Goal: Contribute content: Contribute content

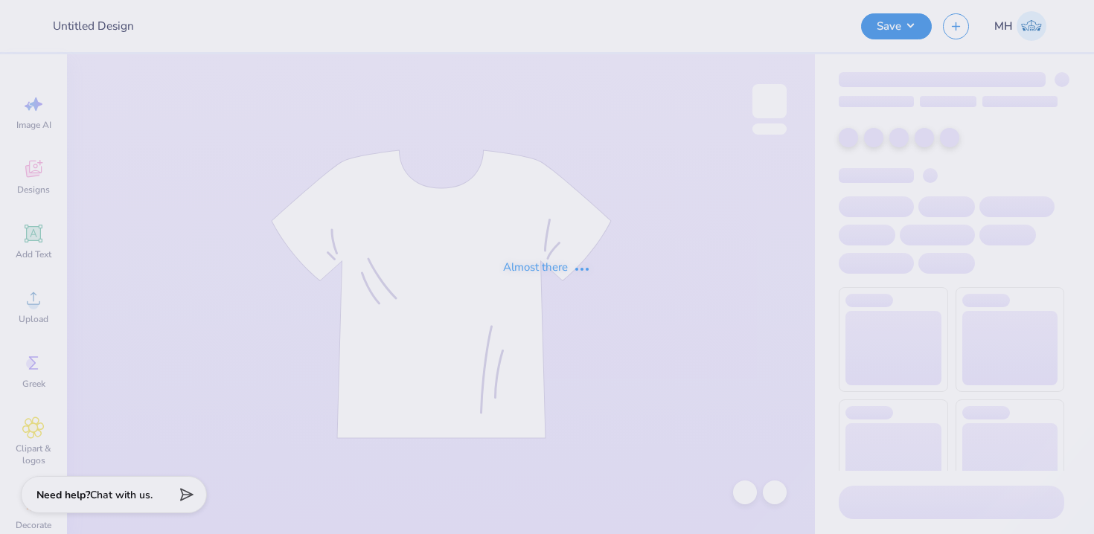
type input "mock neck red and yellow"
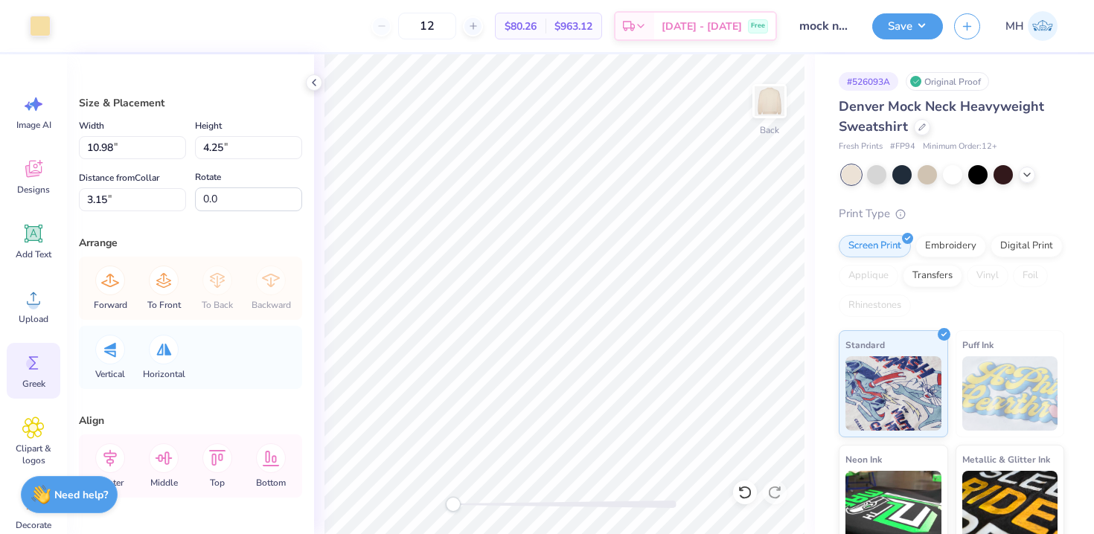
click at [38, 365] on icon at bounding box center [33, 363] width 22 height 22
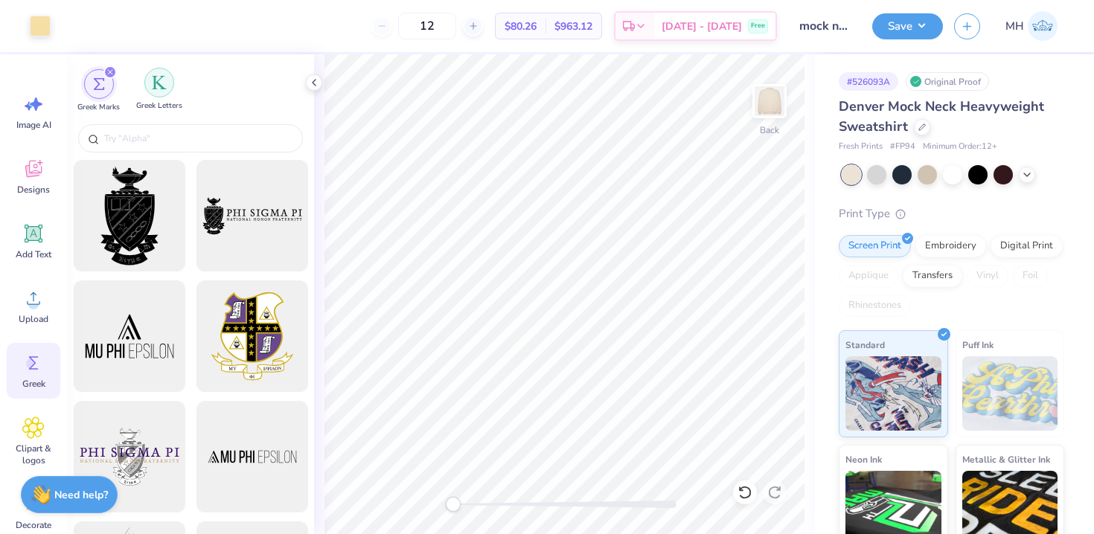
click at [153, 92] on div "filter for Greek Letters" at bounding box center [159, 83] width 30 height 30
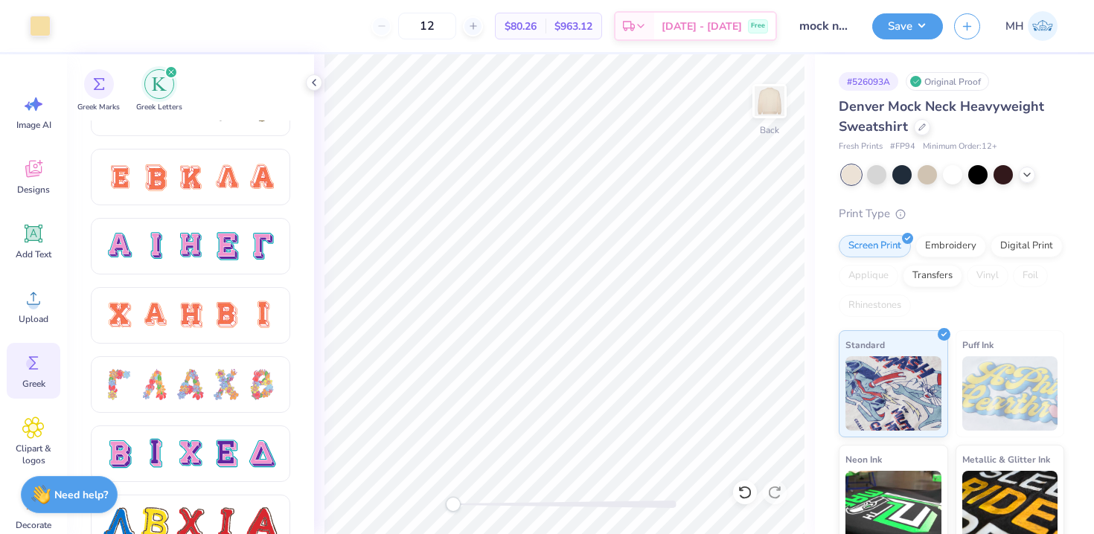
scroll to position [1075, 0]
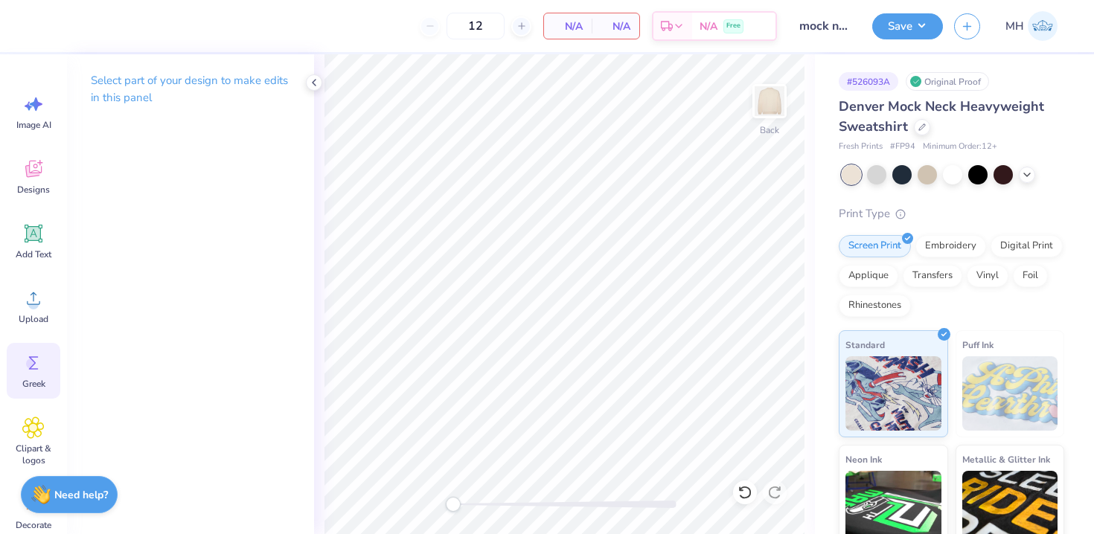
click at [24, 359] on icon at bounding box center [33, 363] width 22 height 22
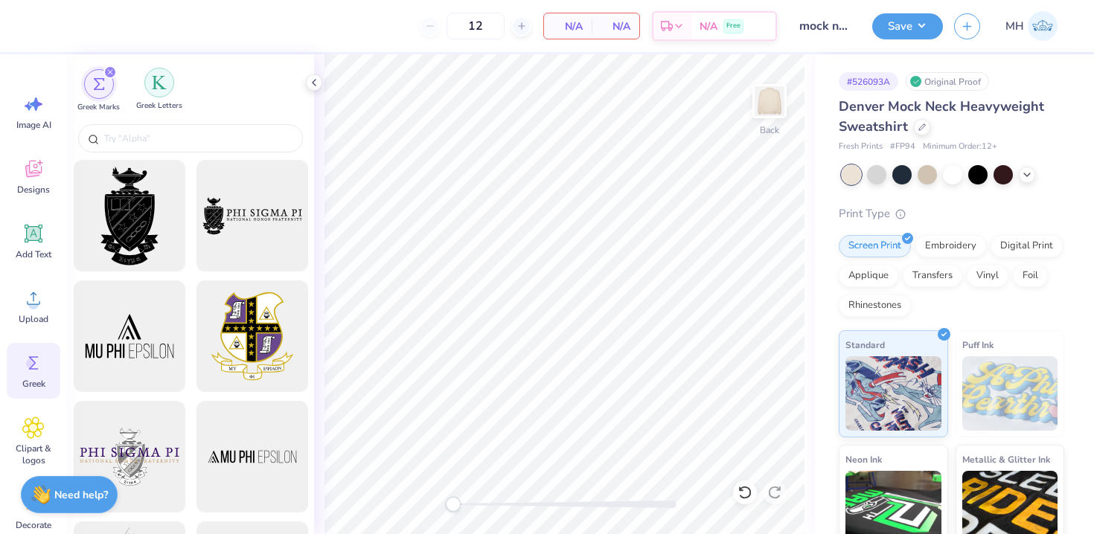
click at [165, 77] on img "filter for Greek Letters" at bounding box center [159, 82] width 15 height 15
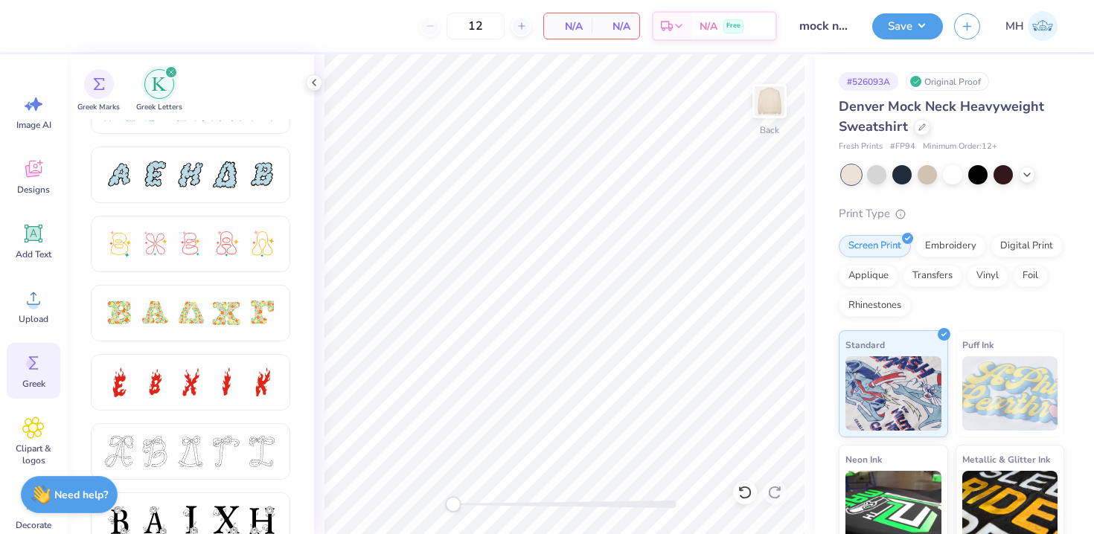
scroll to position [330, 0]
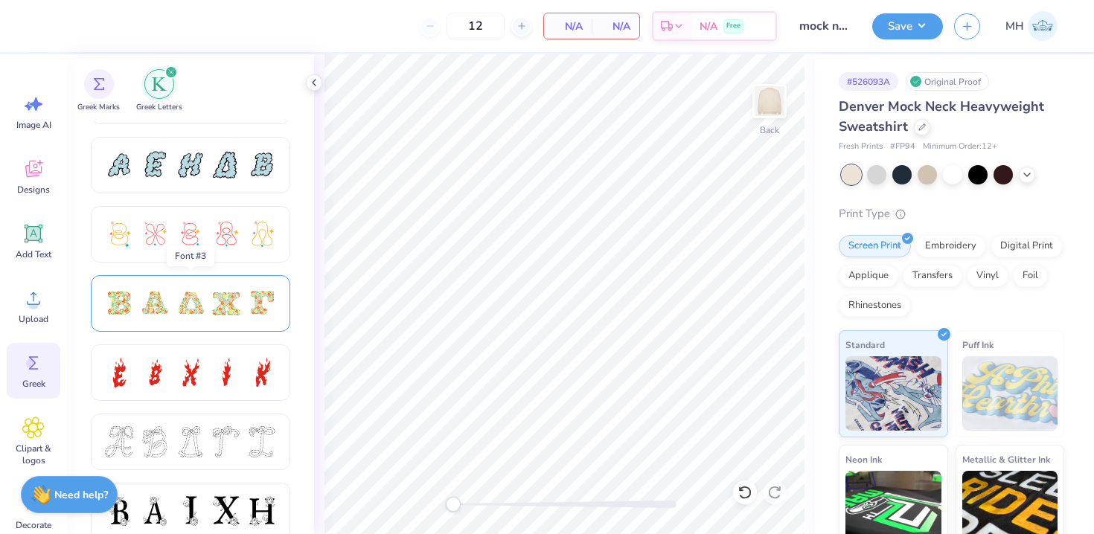
click at [179, 312] on div at bounding box center [190, 303] width 31 height 31
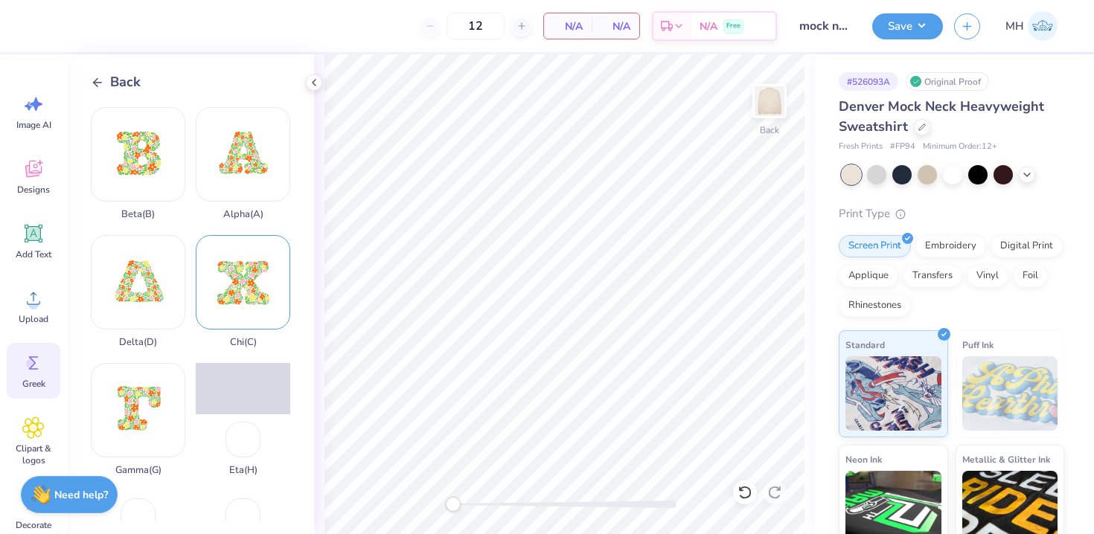
click at [252, 298] on div "Chi ( C )" at bounding box center [243, 291] width 95 height 113
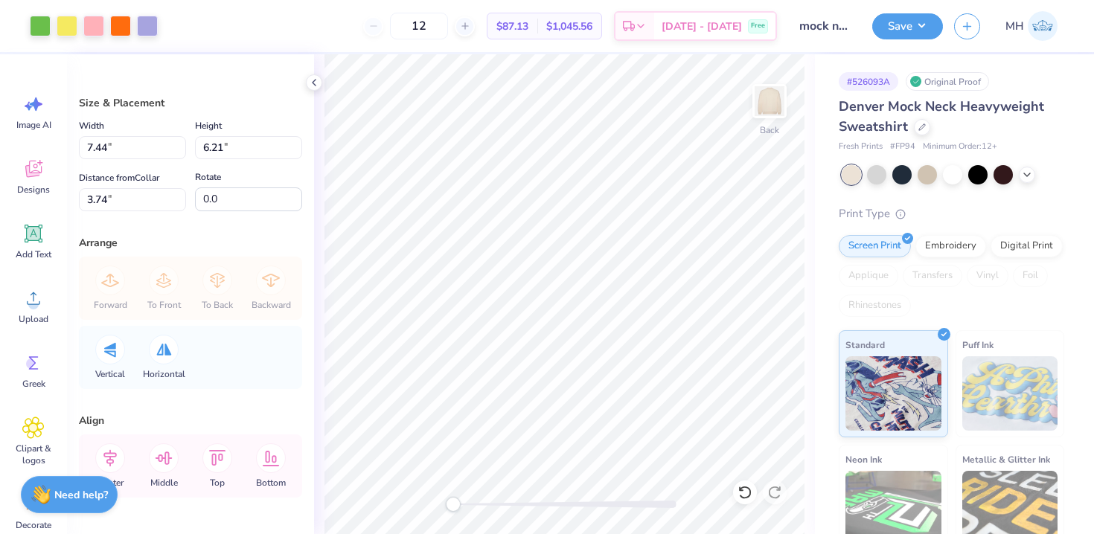
type input "7.44"
type input "6.21"
type input "4.29"
type input "3.58"
type input "3.00"
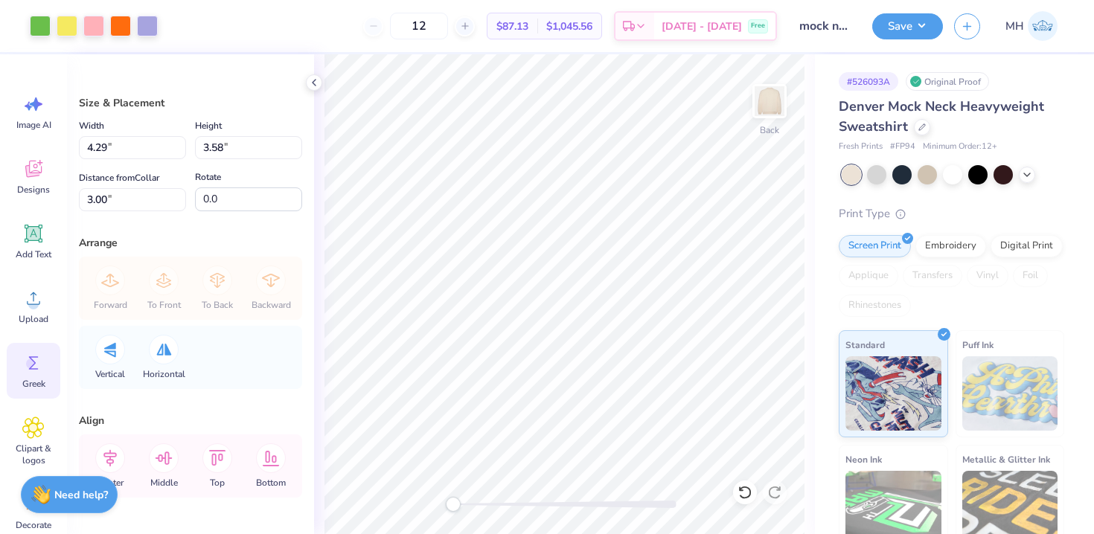
click at [39, 376] on div "Greek" at bounding box center [34, 371] width 54 height 56
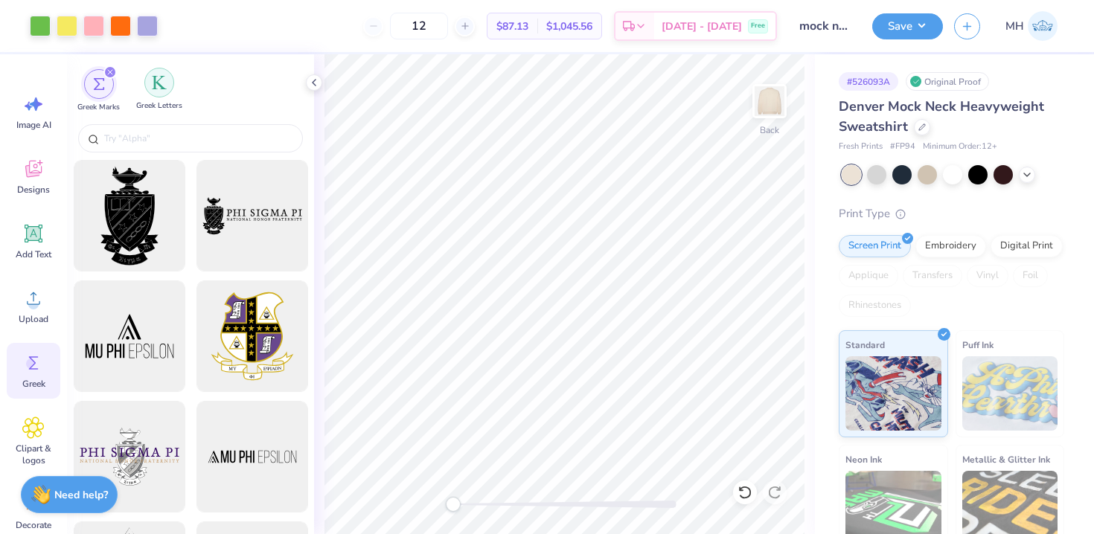
click at [166, 88] on img "filter for Greek Letters" at bounding box center [159, 82] width 15 height 15
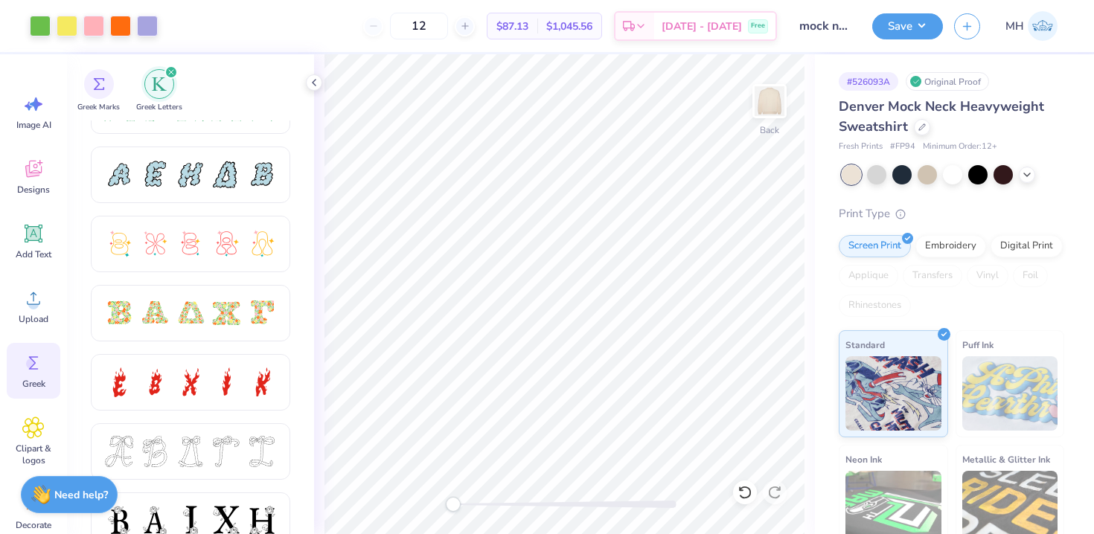
scroll to position [333, 0]
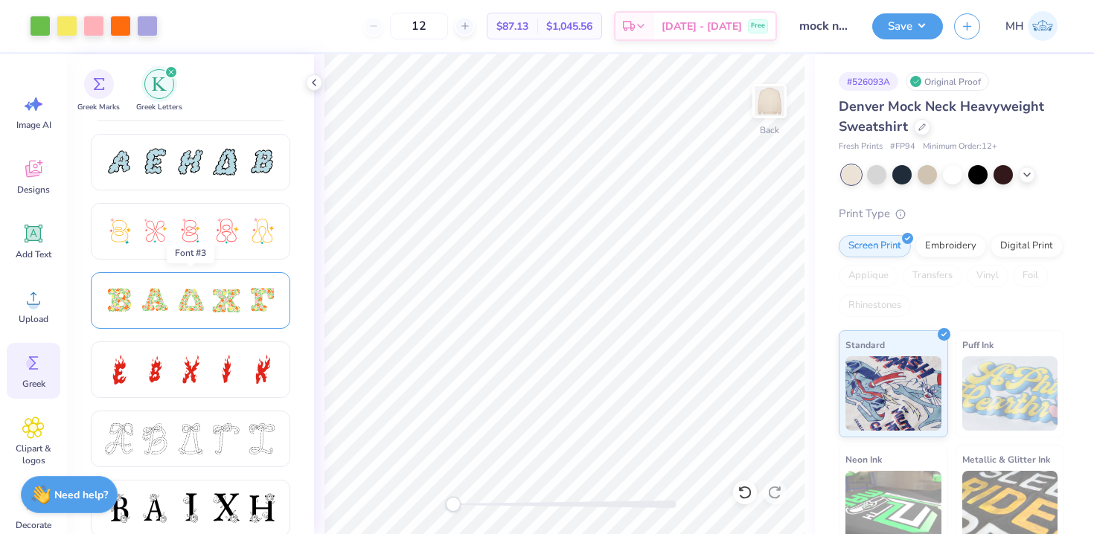
click at [188, 305] on div at bounding box center [190, 300] width 31 height 31
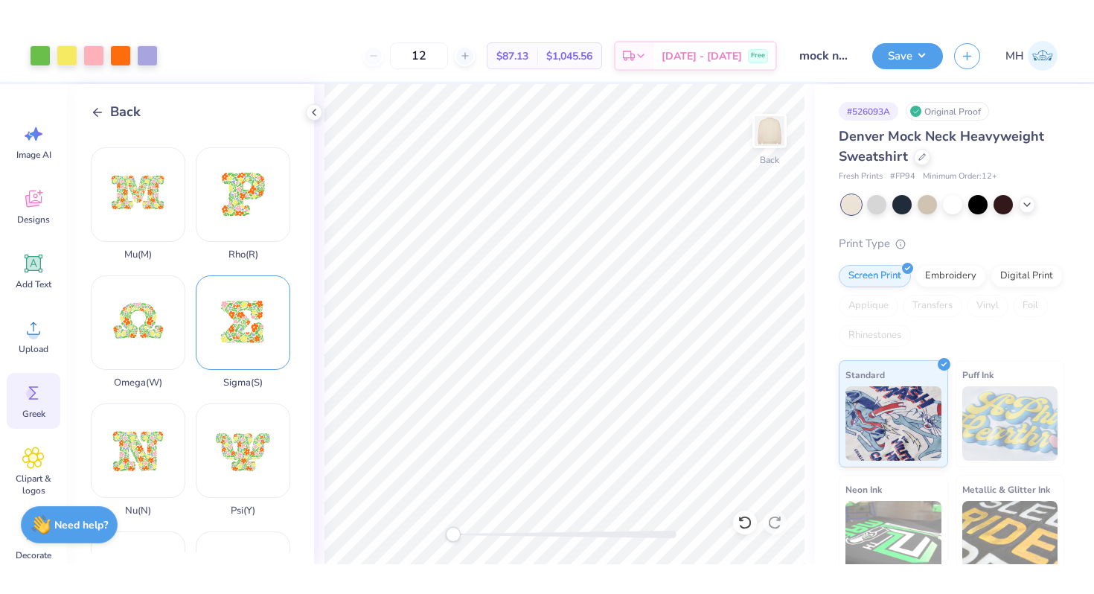
scroll to position [647, 0]
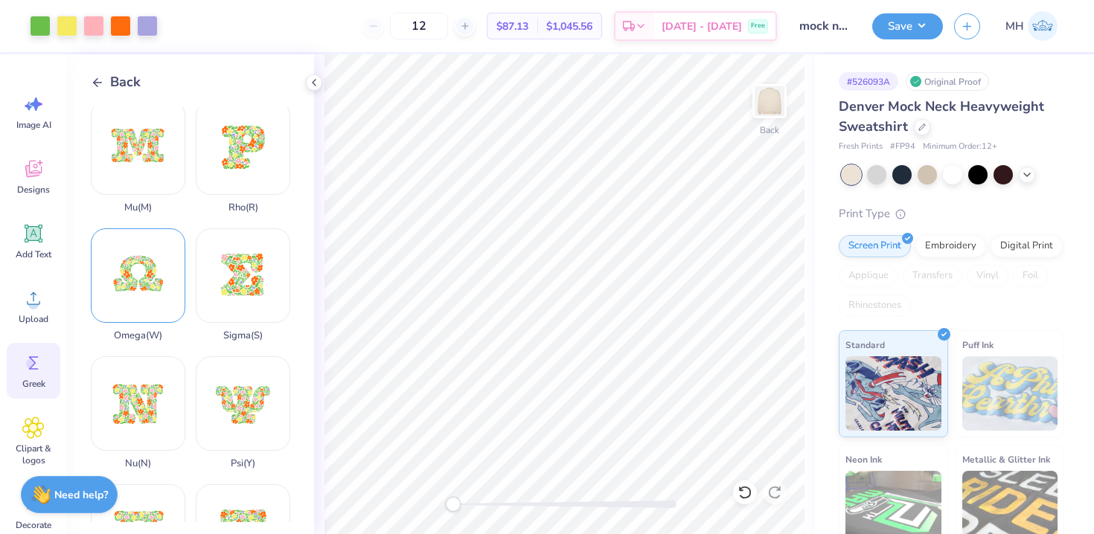
click at [148, 266] on div "Omega ( W )" at bounding box center [138, 285] width 95 height 113
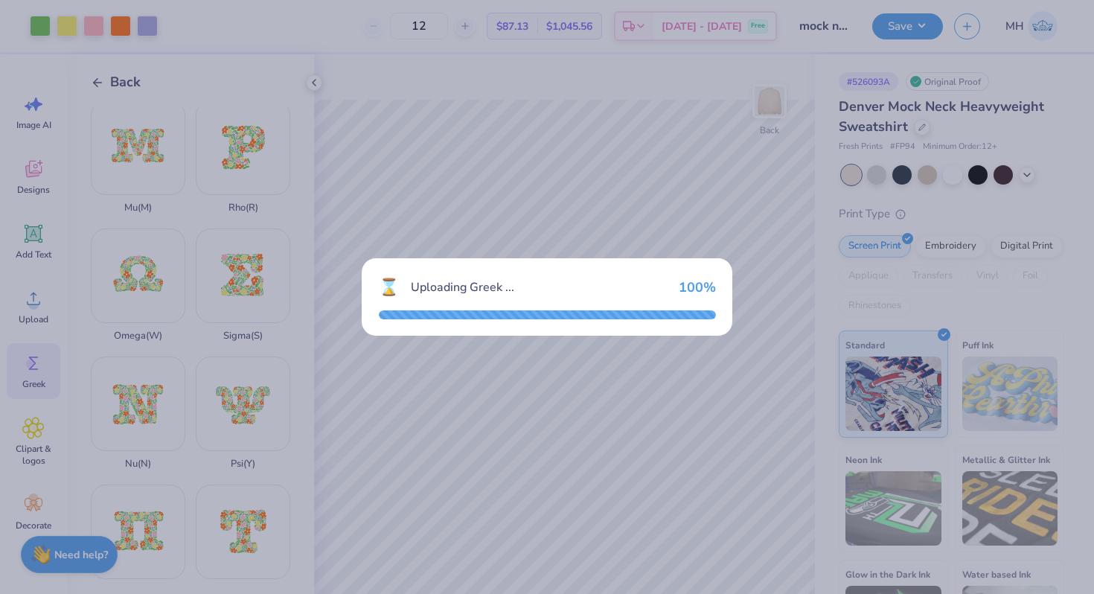
click at [507, 182] on div "⌛ Uploading Greek ... 100 %" at bounding box center [547, 297] width 1094 height 594
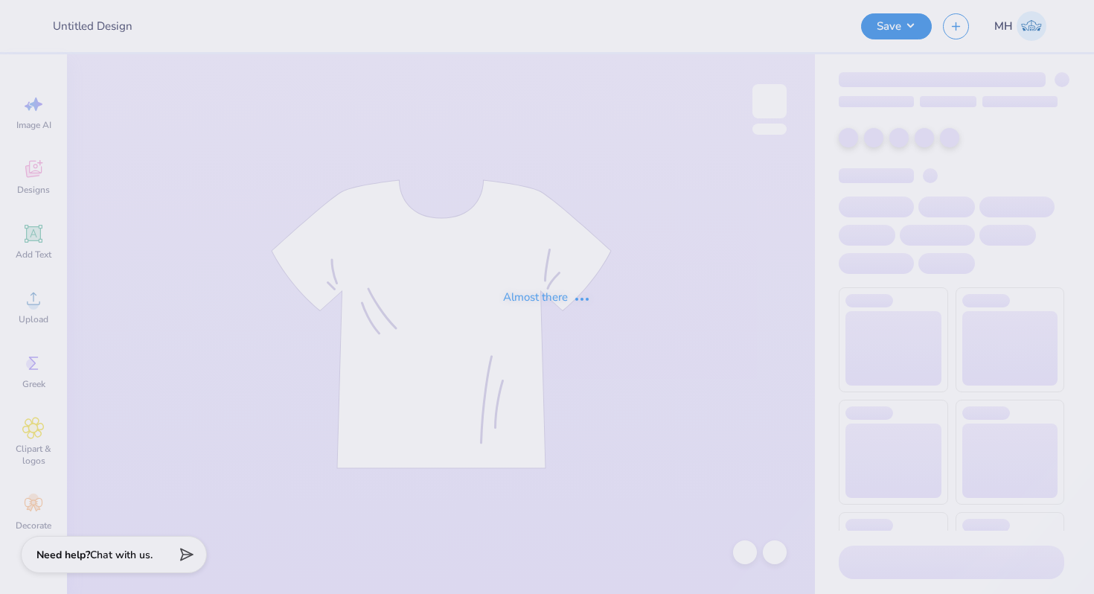
type input "mock neck red and yellow"
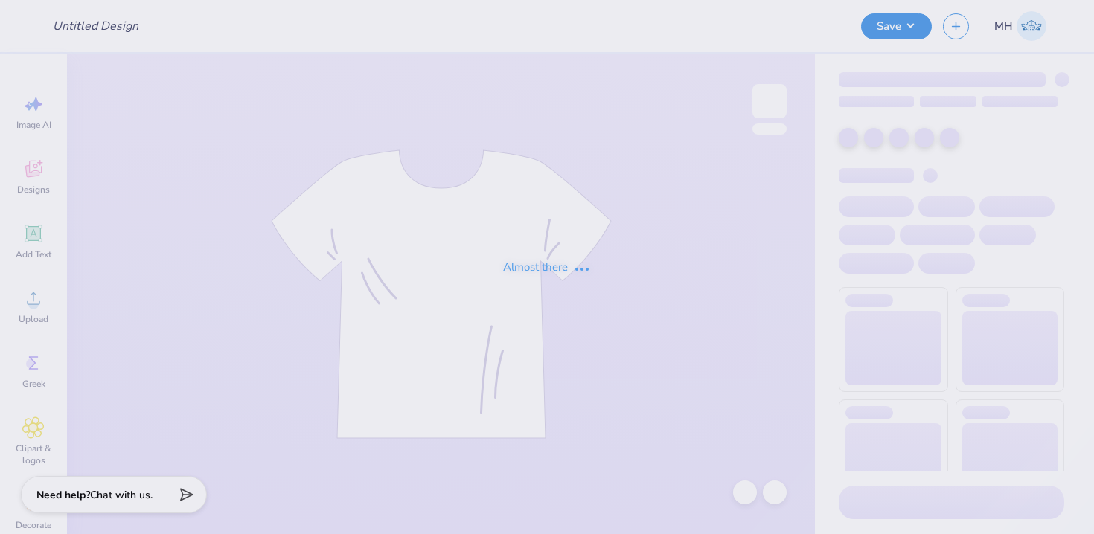
type input "Rosettistarr - Merch"
